Goal: Find specific page/section: Find specific page/section

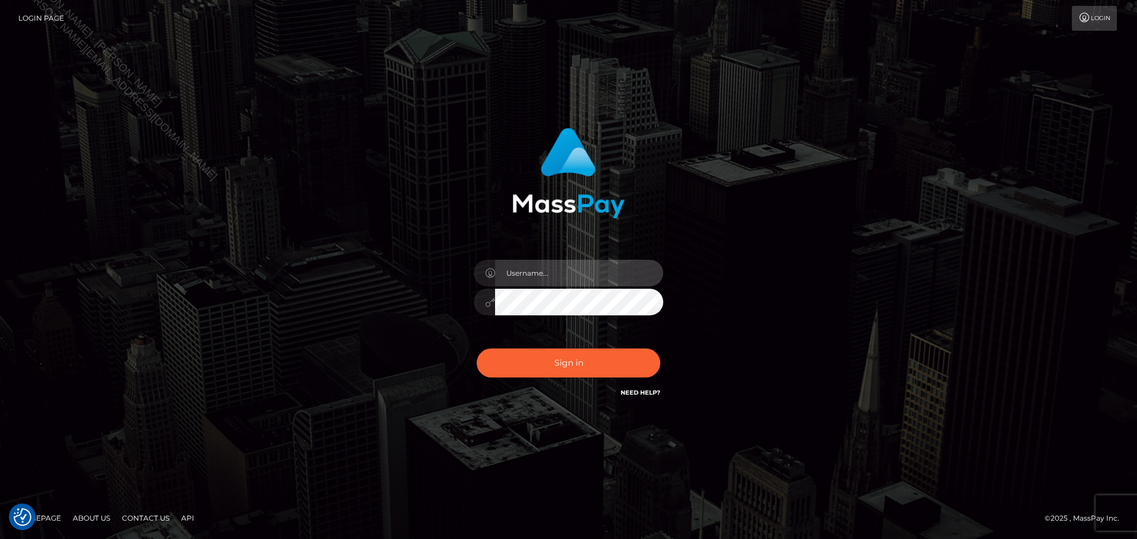
click at [561, 279] on input "text" at bounding box center [579, 273] width 168 height 27
type input "Seleen"
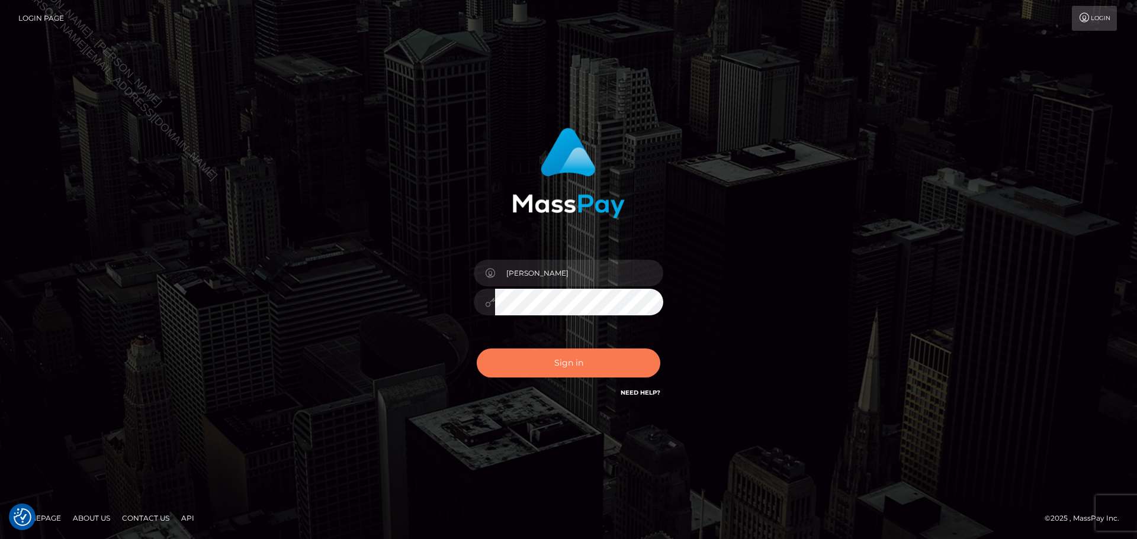
click at [588, 367] on button "Sign in" at bounding box center [569, 363] width 184 height 29
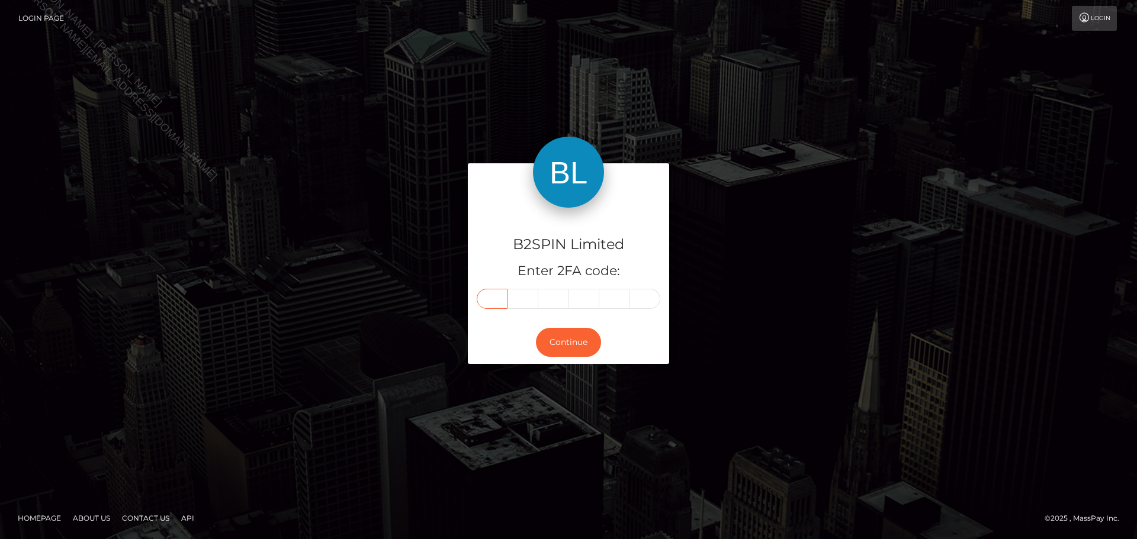
paste input "0"
type input "0"
type input "6"
type input "9"
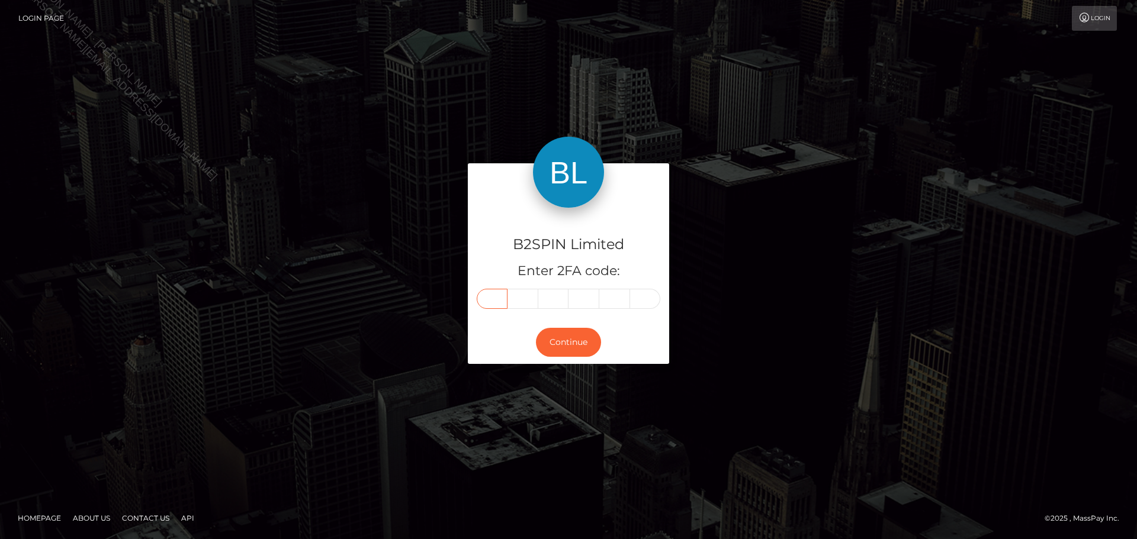
type input "8"
type input "1"
click at [575, 343] on button "Continue" at bounding box center [568, 342] width 65 height 29
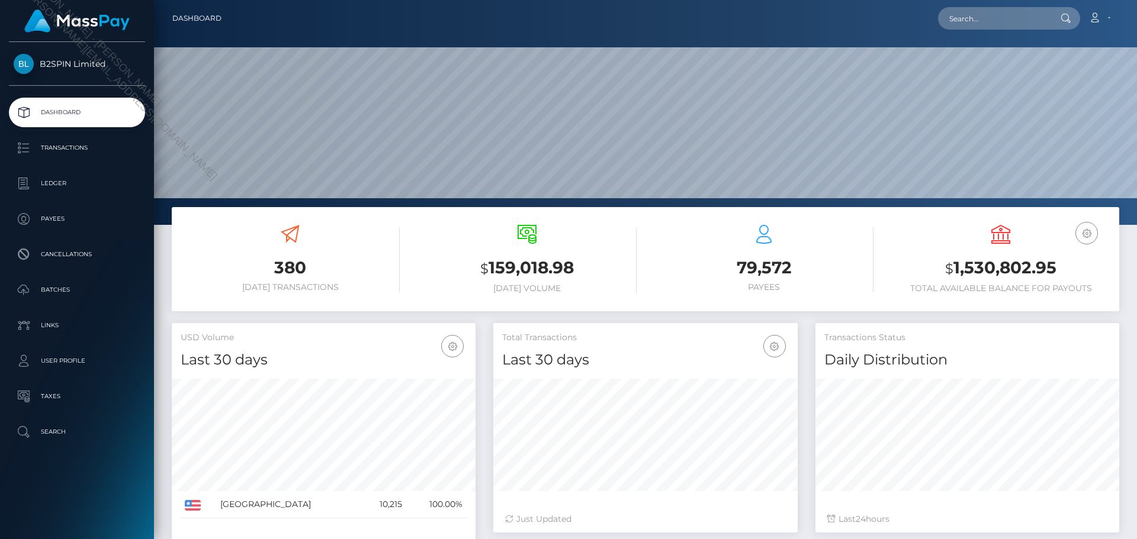
scroll to position [210, 304]
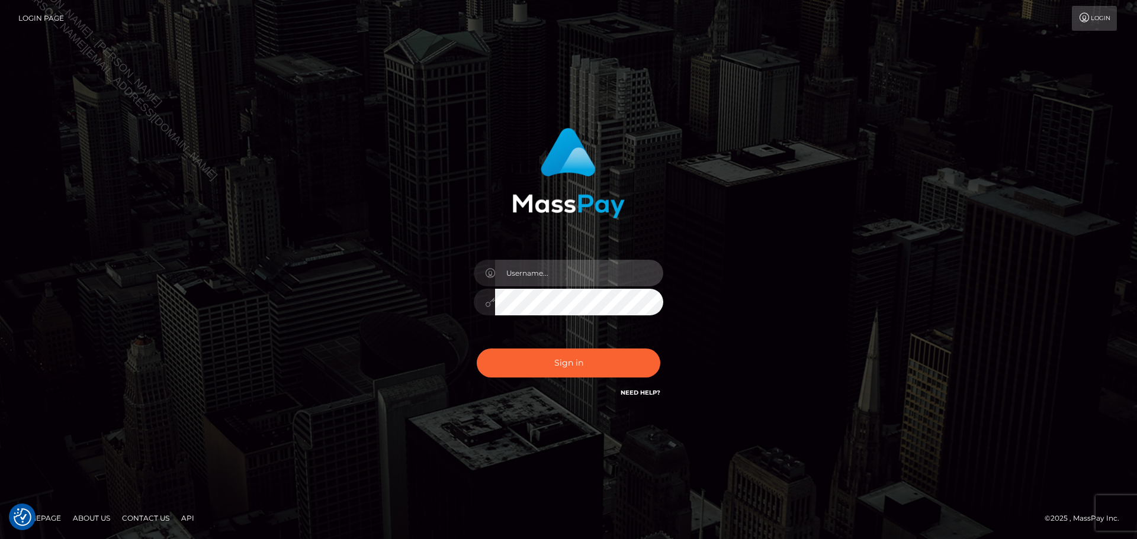
drag, startPoint x: 590, startPoint y: 265, endPoint x: 592, endPoint y: 280, distance: 15.5
click at [590, 265] on input "text" at bounding box center [579, 273] width 168 height 27
type input "Seleen"
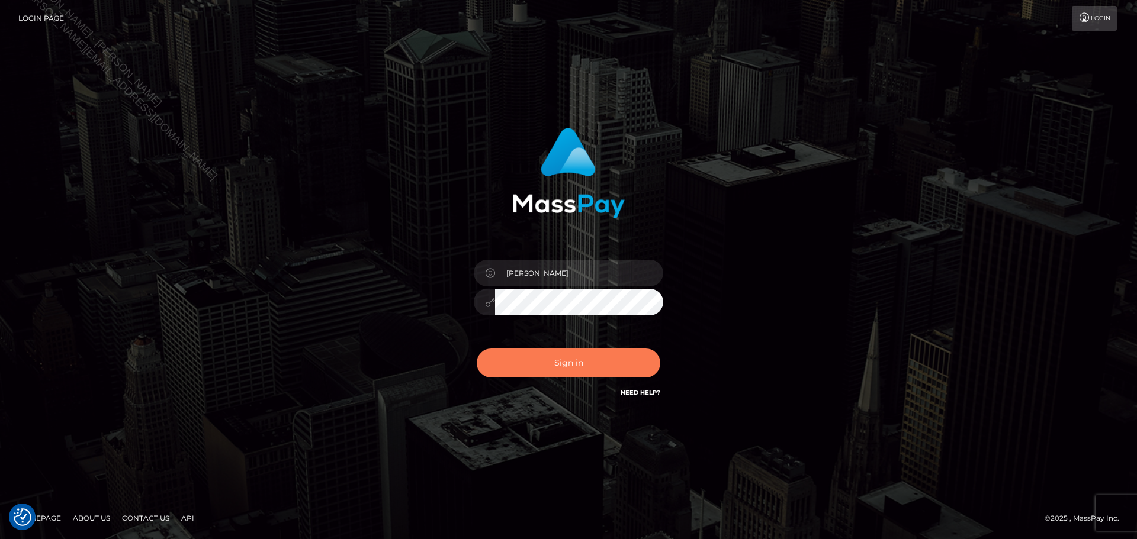
click at [585, 355] on button "Sign in" at bounding box center [569, 363] width 184 height 29
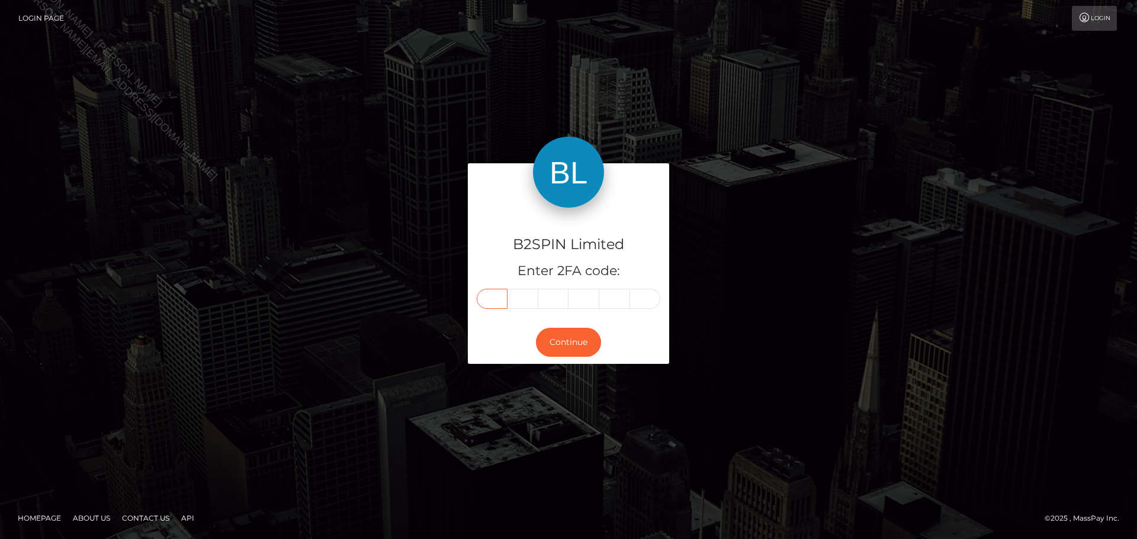
paste input "1"
type input "1"
type input "3"
type input "0"
type input "5"
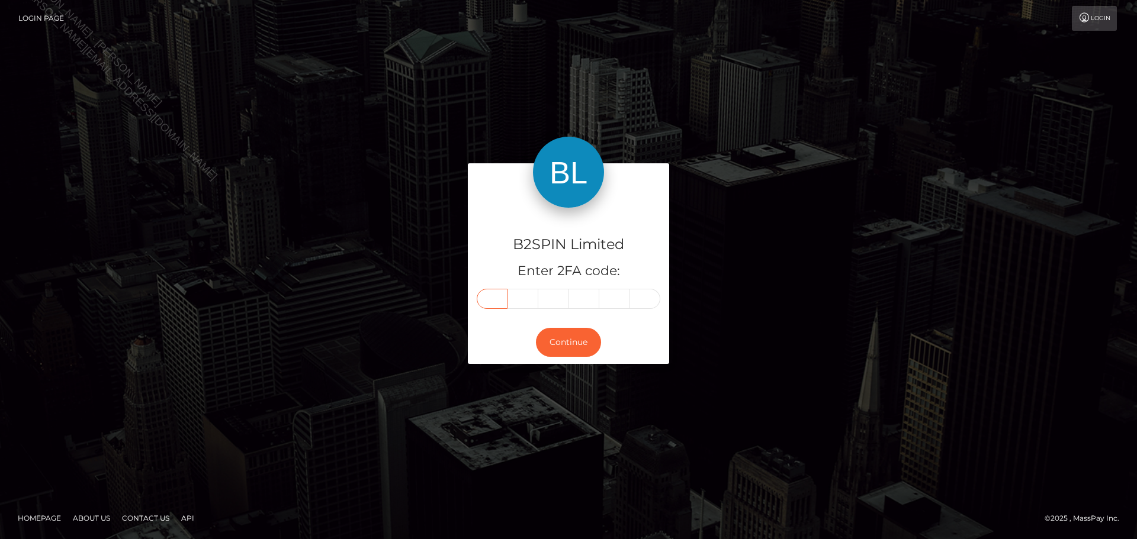
type input "4"
type input "1"
click at [577, 342] on button "Continue" at bounding box center [568, 342] width 65 height 29
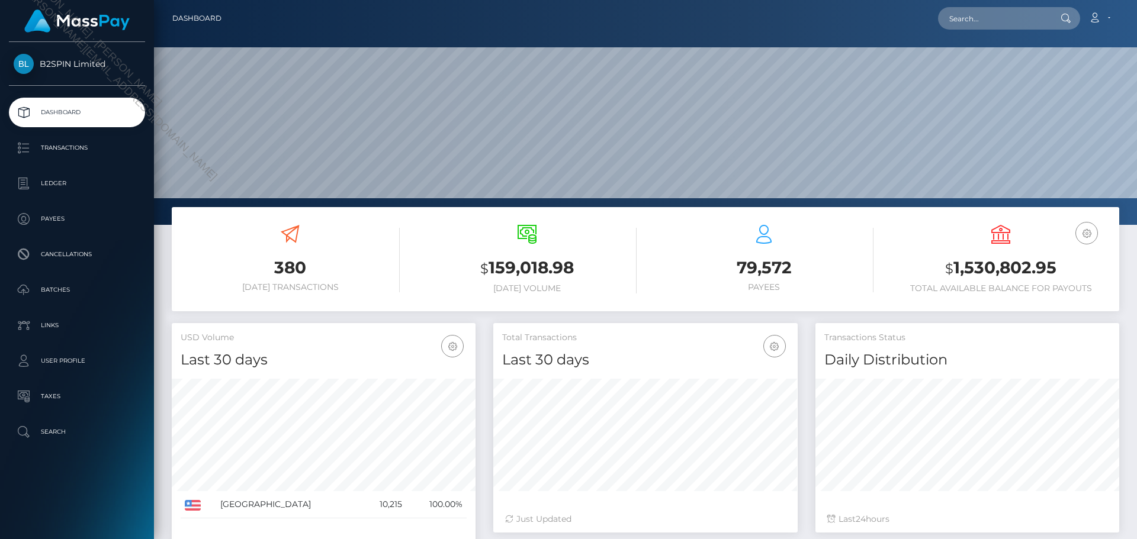
scroll to position [210, 304]
click at [1012, 20] on input "text" at bounding box center [993, 18] width 111 height 22
paste input "21976f2c-1ac7-4197-be23-59498d67f4ad"
click at [1012, 18] on input "21976f2c-1ac7-4197-be23-59498d67f4ad" at bounding box center [993, 18] width 111 height 22
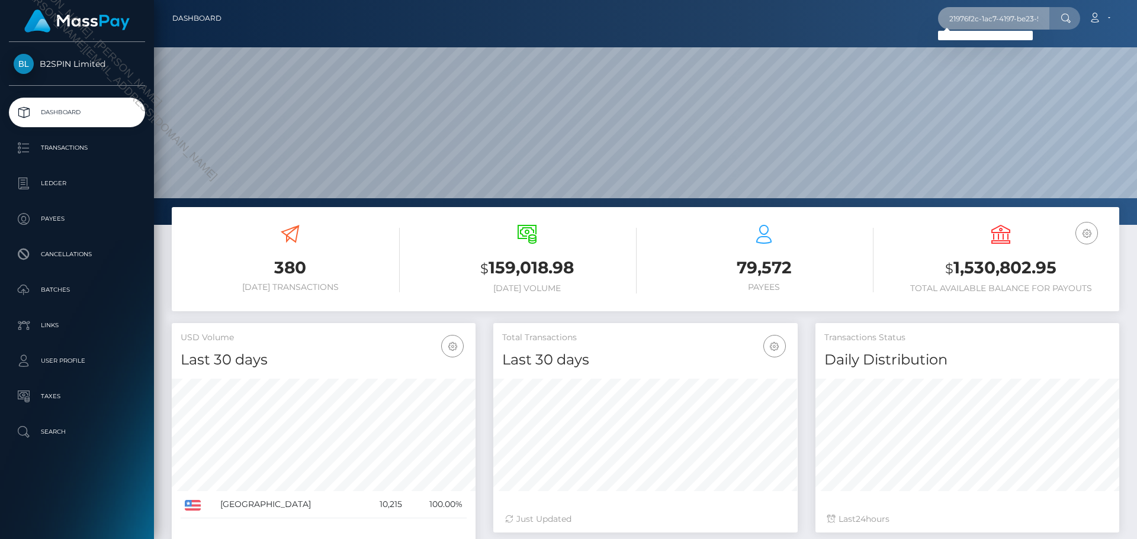
paste input "1417724178"
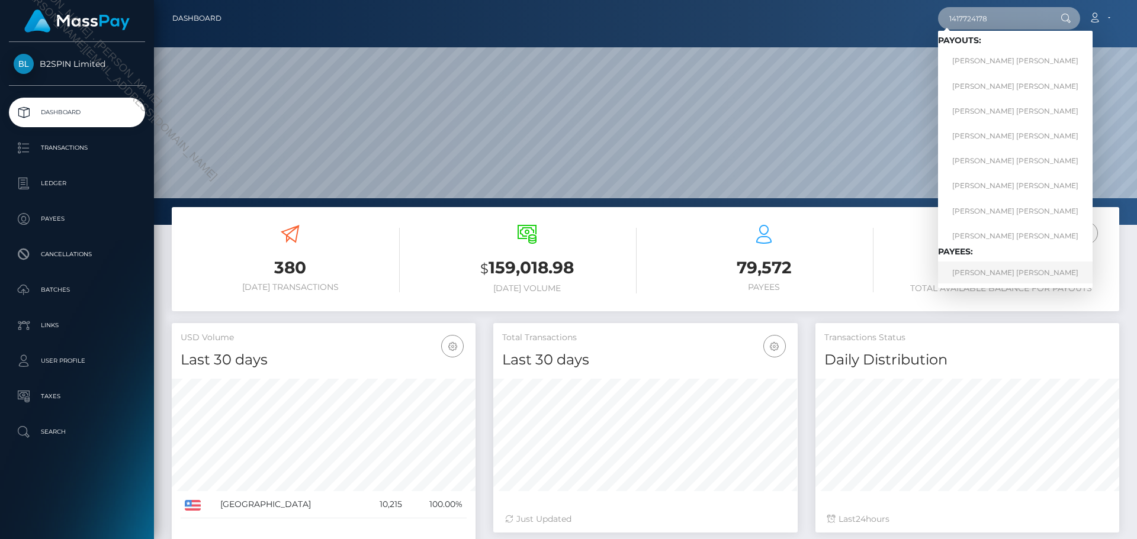
type input "1417724178"
click at [1007, 275] on link "JORGE ALEJANDRO ALANIS ARELLANO" at bounding box center [1015, 273] width 155 height 22
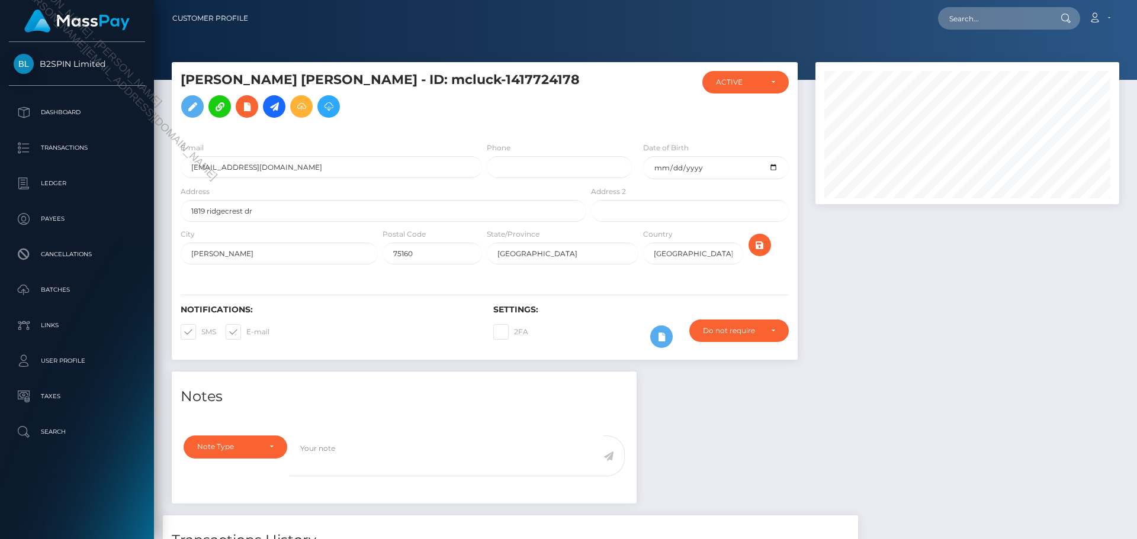
scroll to position [142, 304]
click at [818, 369] on div at bounding box center [966, 217] width 321 height 310
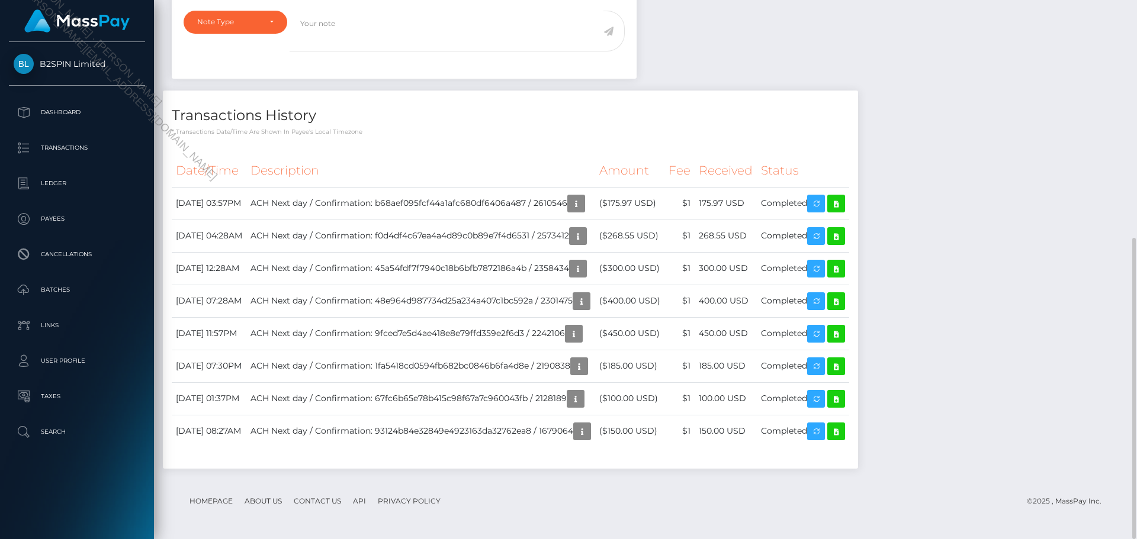
click at [1017, 289] on div "Notes Note Type Compliance Clear Compliance General Note Type" at bounding box center [645, 214] width 965 height 534
click at [999, 238] on div "Notes Note Type Compliance Clear Compliance General Note Type" at bounding box center [645, 214] width 965 height 534
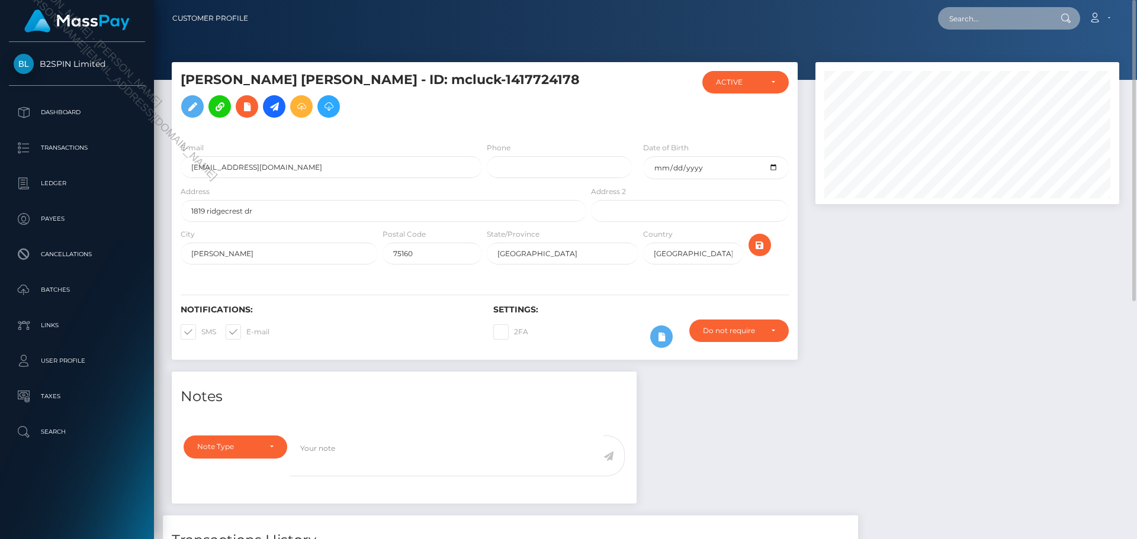
click at [1006, 25] on input "text" at bounding box center [993, 18] width 111 height 22
paste input "3429519"
type input "3429519"
